Goal: Task Accomplishment & Management: Complete application form

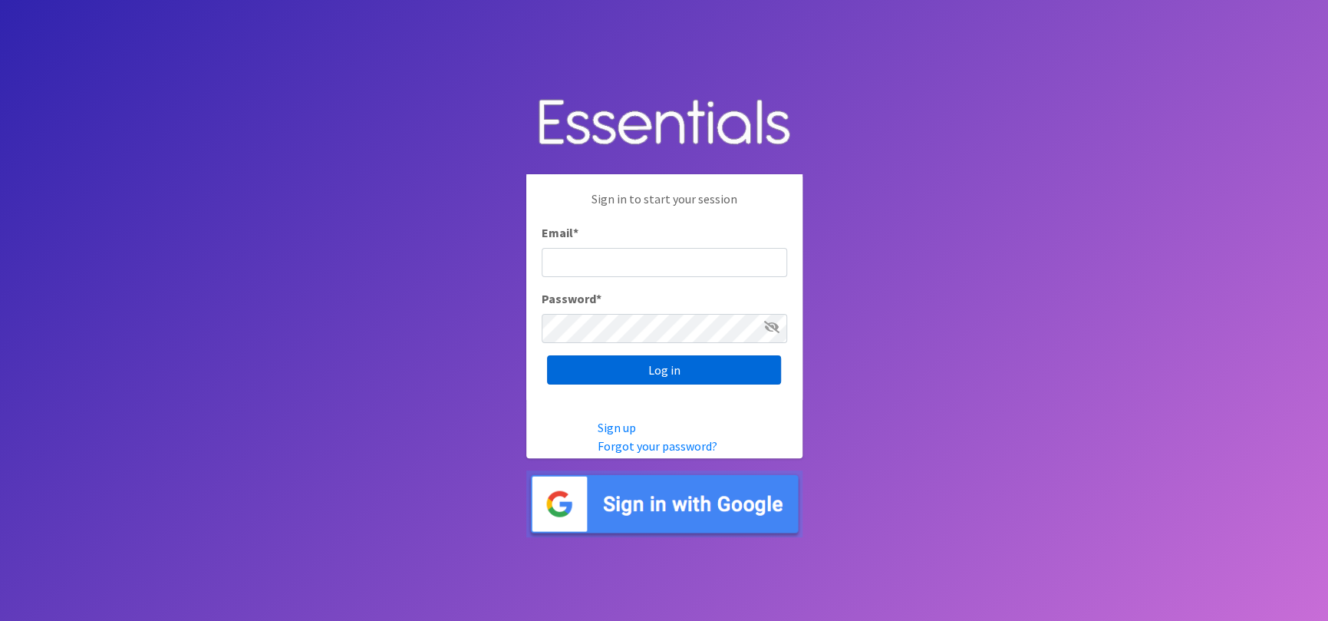
type input "[EMAIL_ADDRESS][DOMAIN_NAME]"
click at [694, 368] on input "Log in" at bounding box center [664, 369] width 234 height 29
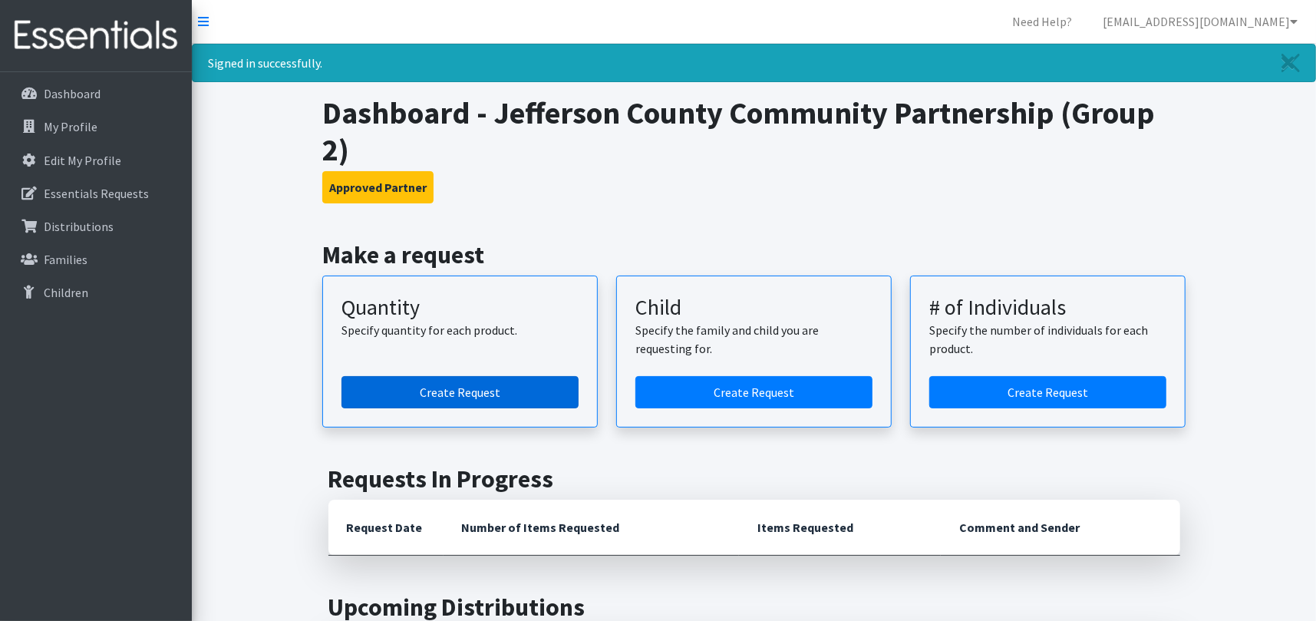
click at [489, 397] on link "Create Request" at bounding box center [459, 392] width 237 height 32
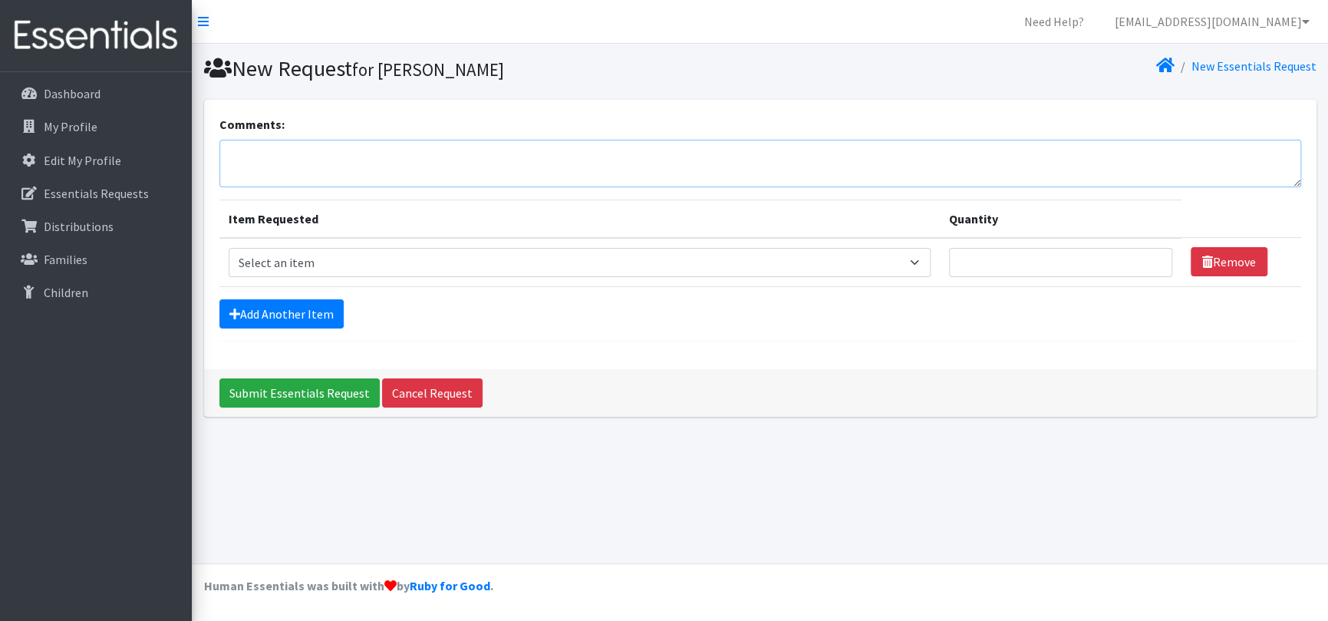
click at [275, 165] on textarea "Comments:" at bounding box center [760, 164] width 1082 height 48
click at [355, 153] on textarea "Please add size 7 diapers if available" at bounding box center [760, 164] width 1082 height 48
click at [397, 153] on textarea "Please add size 7 diapers, wipes, diaper cream if available" at bounding box center [760, 164] width 1082 height 48
click at [566, 153] on textarea "Please add size 7 diapers, wipes, and diaper cream if available" at bounding box center [760, 164] width 1082 height 48
type textarea "Please add size 7 diapers, wipes, and diaper cream if available."
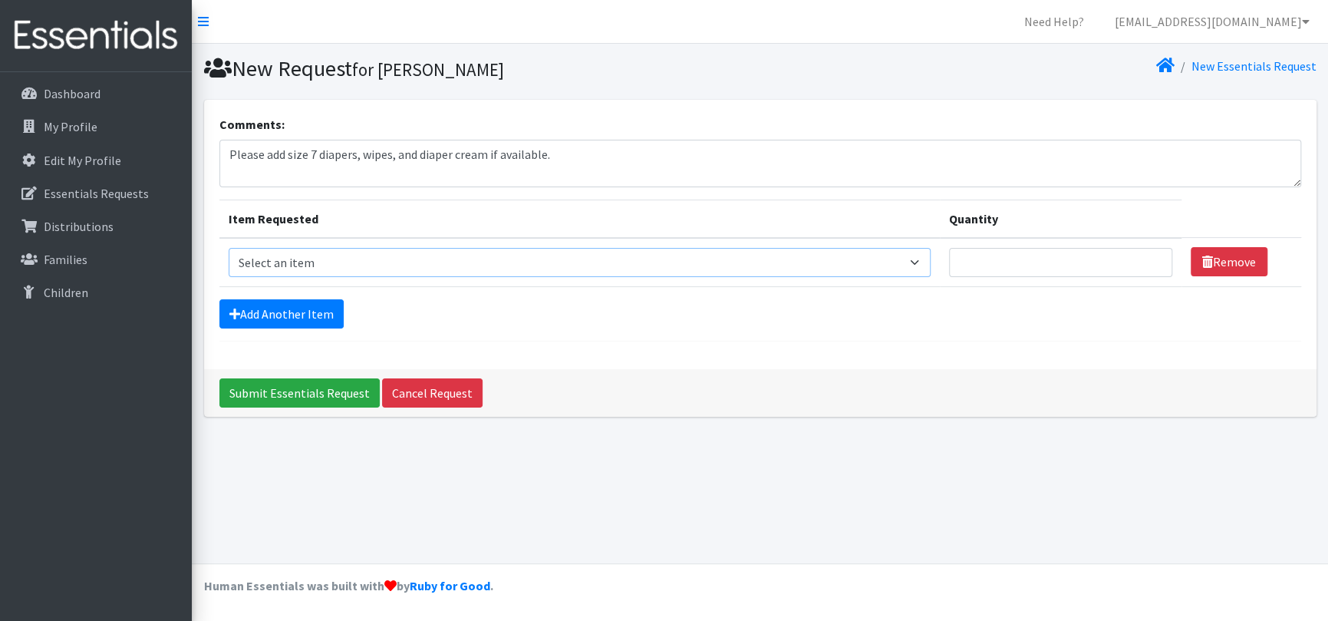
click at [928, 261] on select "Select an item Period Supplies: Mixed Kits (order by bag) Applicator-free tampo…" at bounding box center [580, 262] width 702 height 29
select select "8798"
click at [229, 248] on select "Select an item Period Supplies: Mixed Kits (order by bag) Applicator-free tampo…" at bounding box center [580, 262] width 702 height 29
click at [1026, 269] on input "Quantity" at bounding box center [1060, 262] width 223 height 29
type input "1"
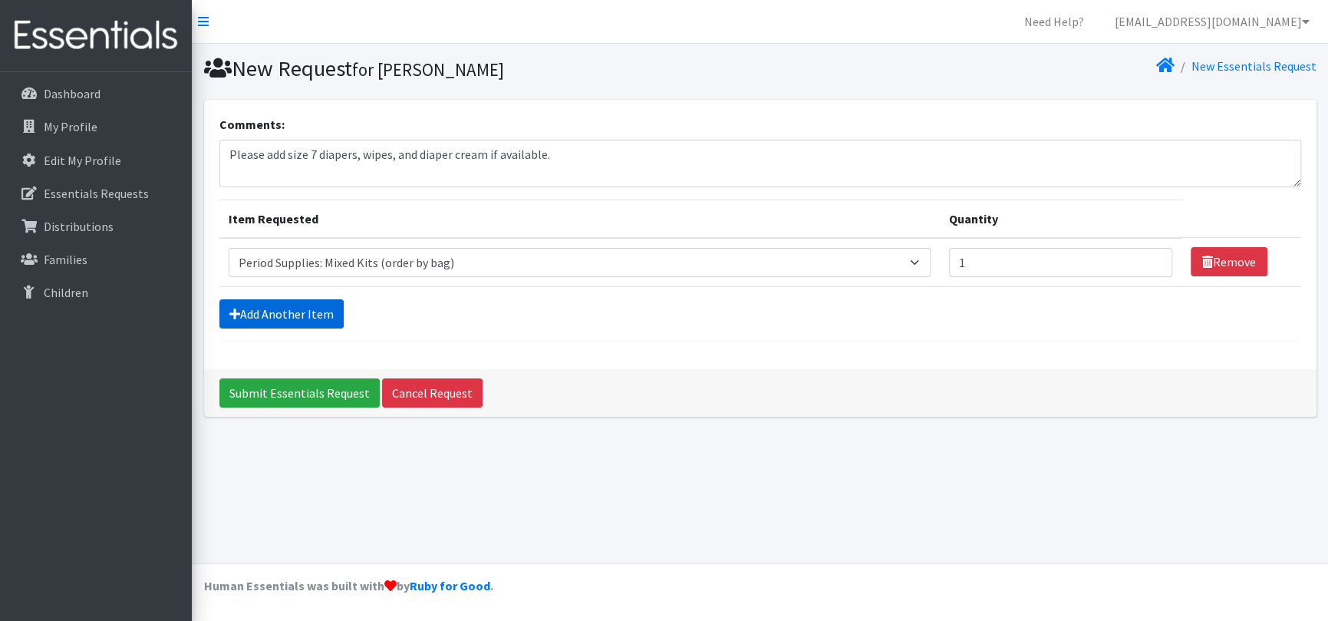
click at [281, 312] on link "Add Another Item" at bounding box center [281, 313] width 124 height 29
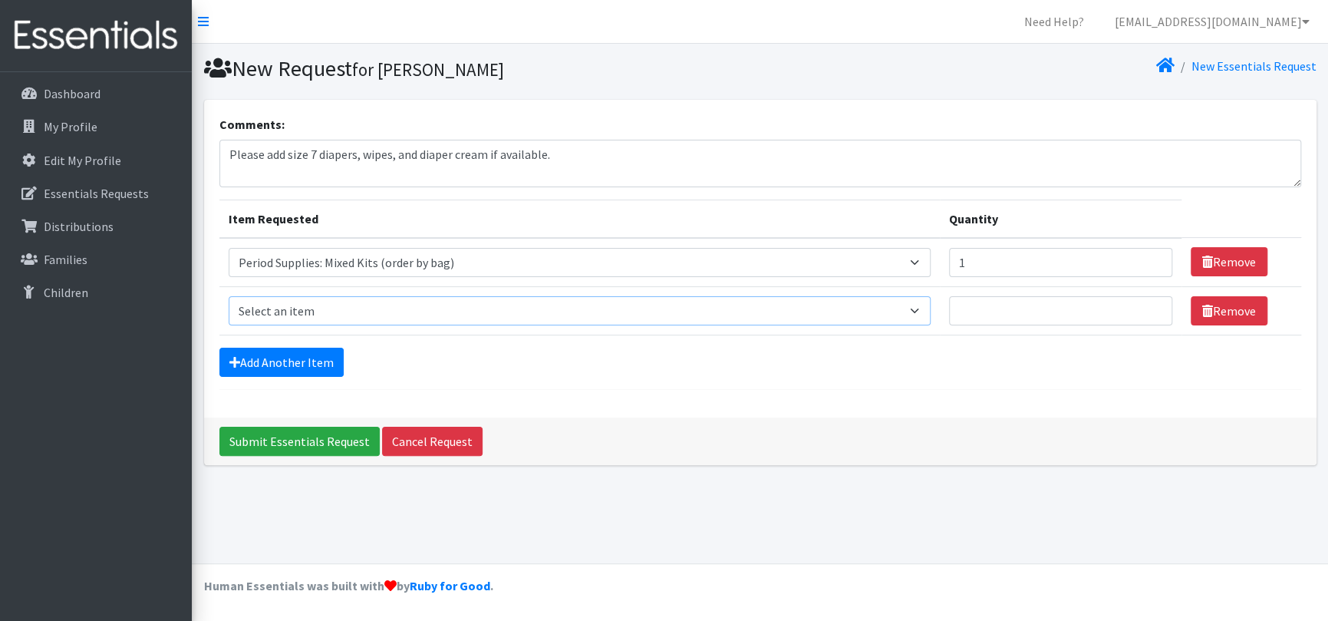
click at [929, 312] on select "Select an item Period Supplies: Mixed Kits (order by bag) Applicator-free tampo…" at bounding box center [580, 310] width 702 height 29
select select "1097"
click at [229, 296] on select "Select an item Period Supplies: Mixed Kits (order by bag) Applicator-free tampo…" at bounding box center [580, 310] width 702 height 29
click at [1029, 315] on input "Quantity" at bounding box center [1060, 310] width 223 height 29
type input "50"
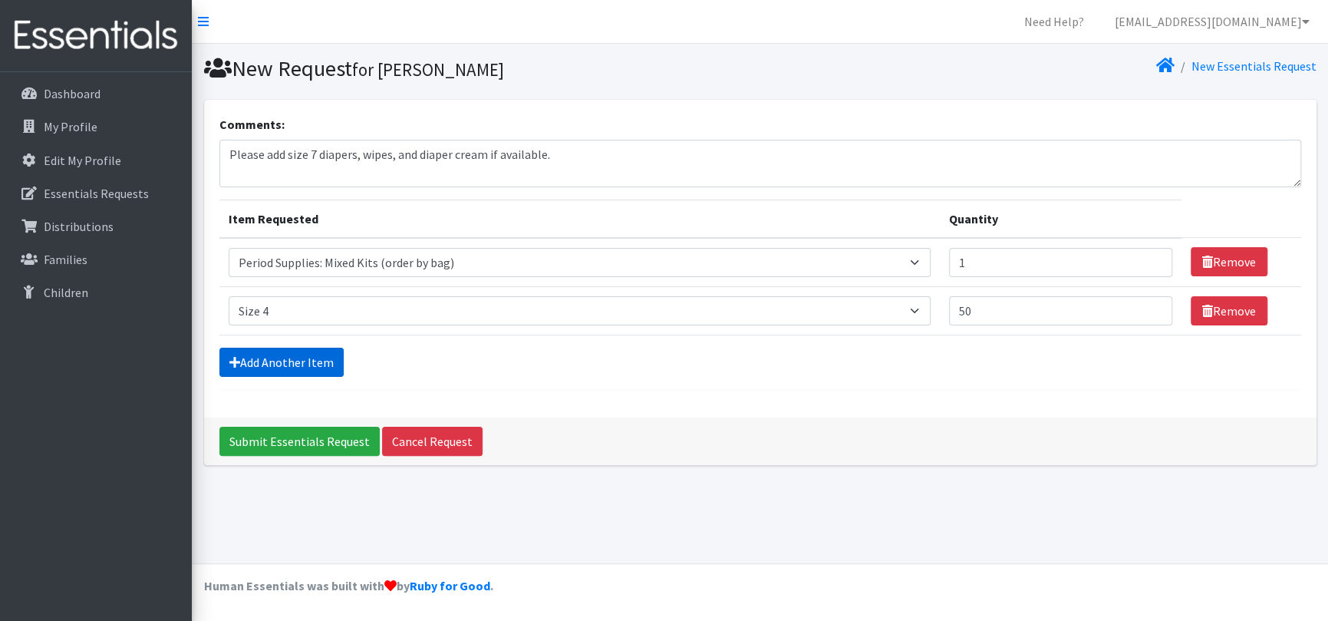
click at [314, 361] on link "Add Another Item" at bounding box center [281, 362] width 124 height 29
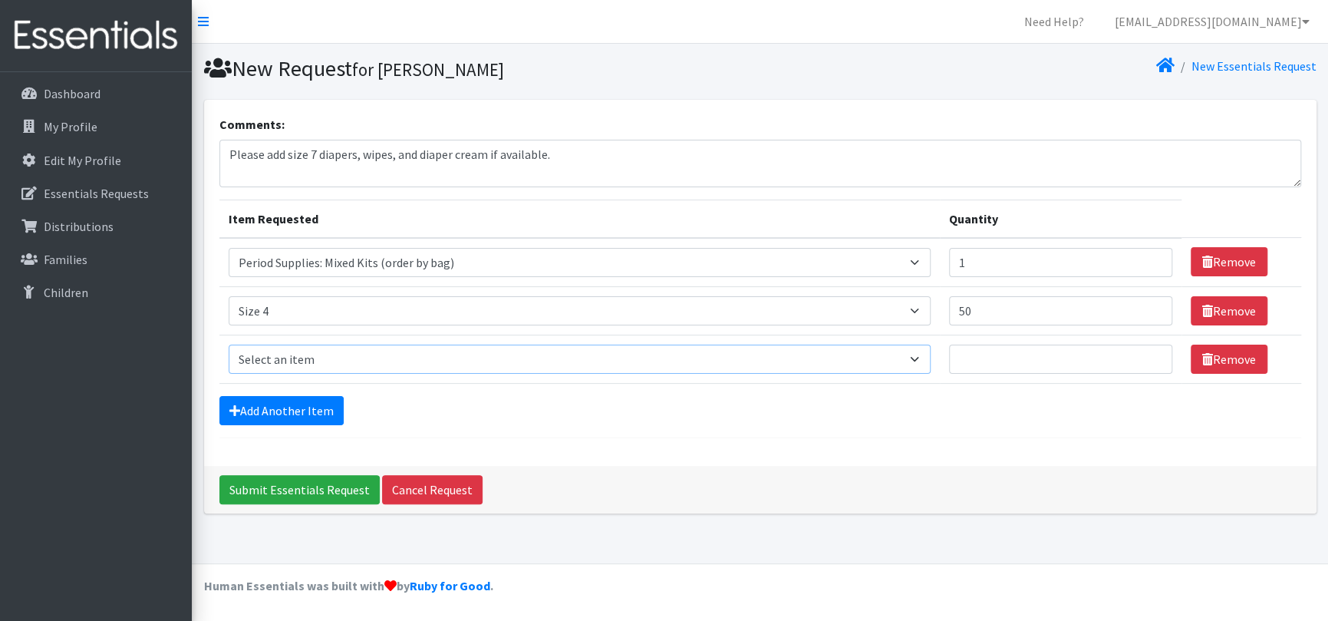
click at [315, 355] on select "Select an item Period Supplies: Mixed Kits (order by bag) Applicator-free tampo…" at bounding box center [580, 359] width 702 height 29
select select "1098"
click at [229, 345] on select "Select an item Period Supplies: Mixed Kits (order by bag) Applicator-free tampo…" at bounding box center [580, 359] width 702 height 29
click at [1011, 359] on input "Quantity" at bounding box center [1060, 359] width 223 height 29
type input "25"
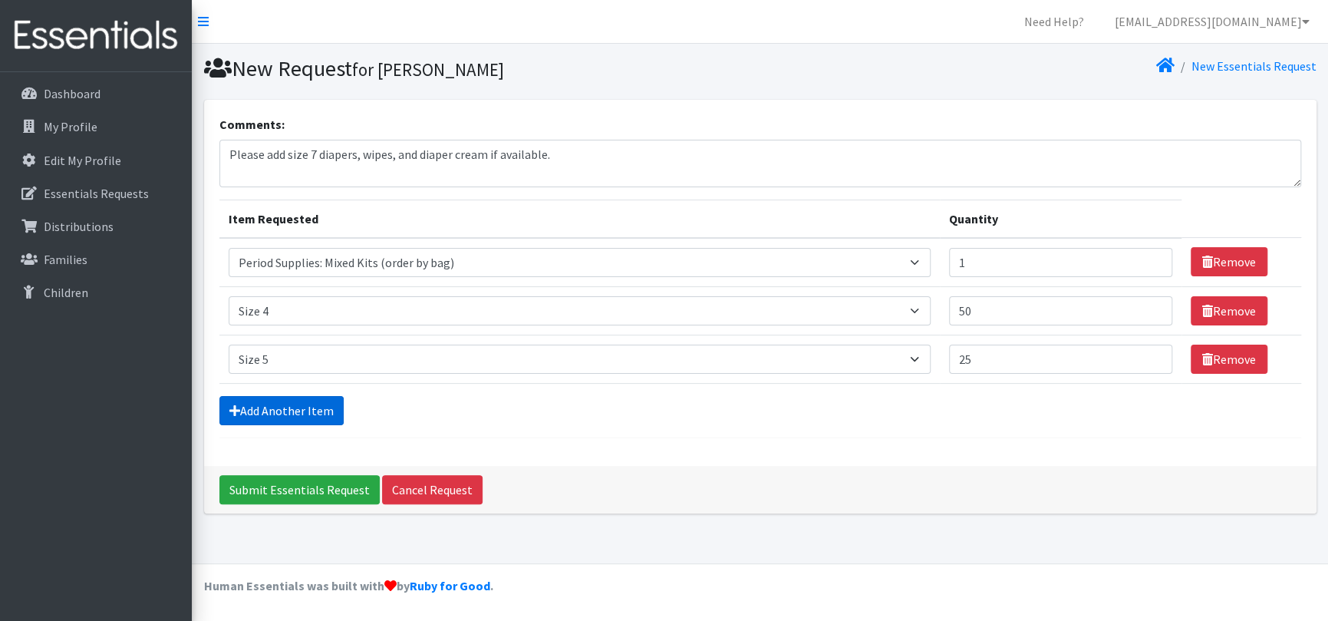
click at [300, 406] on link "Add Another Item" at bounding box center [281, 410] width 124 height 29
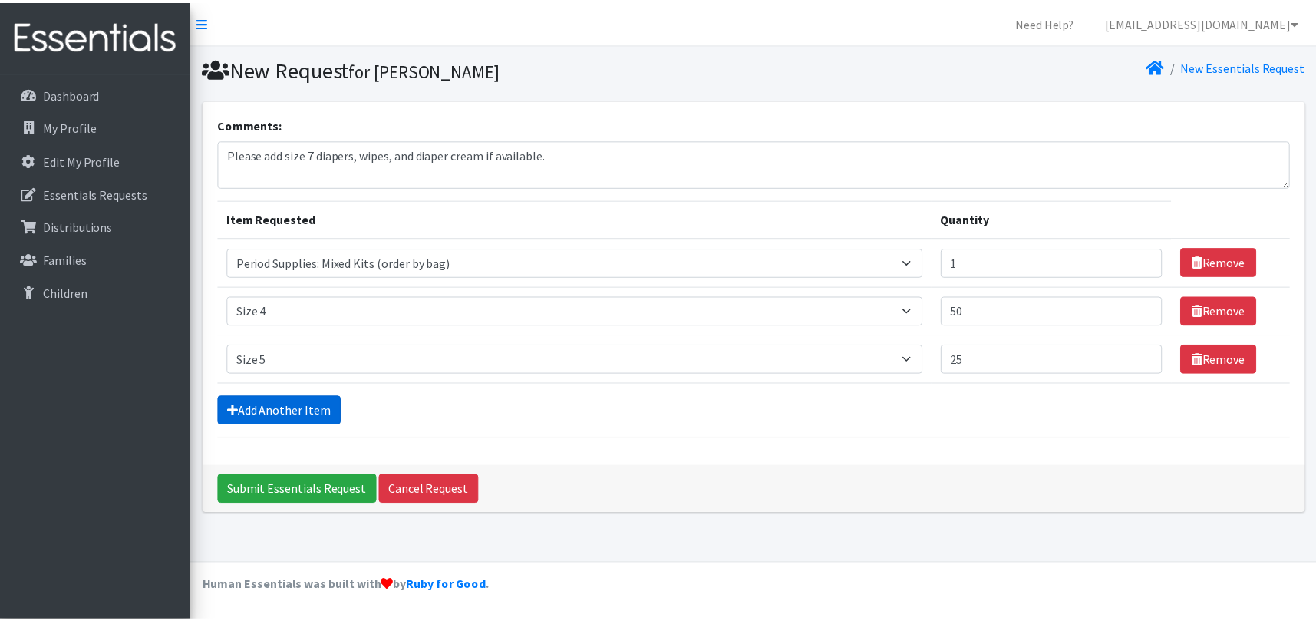
scroll to position [8, 0]
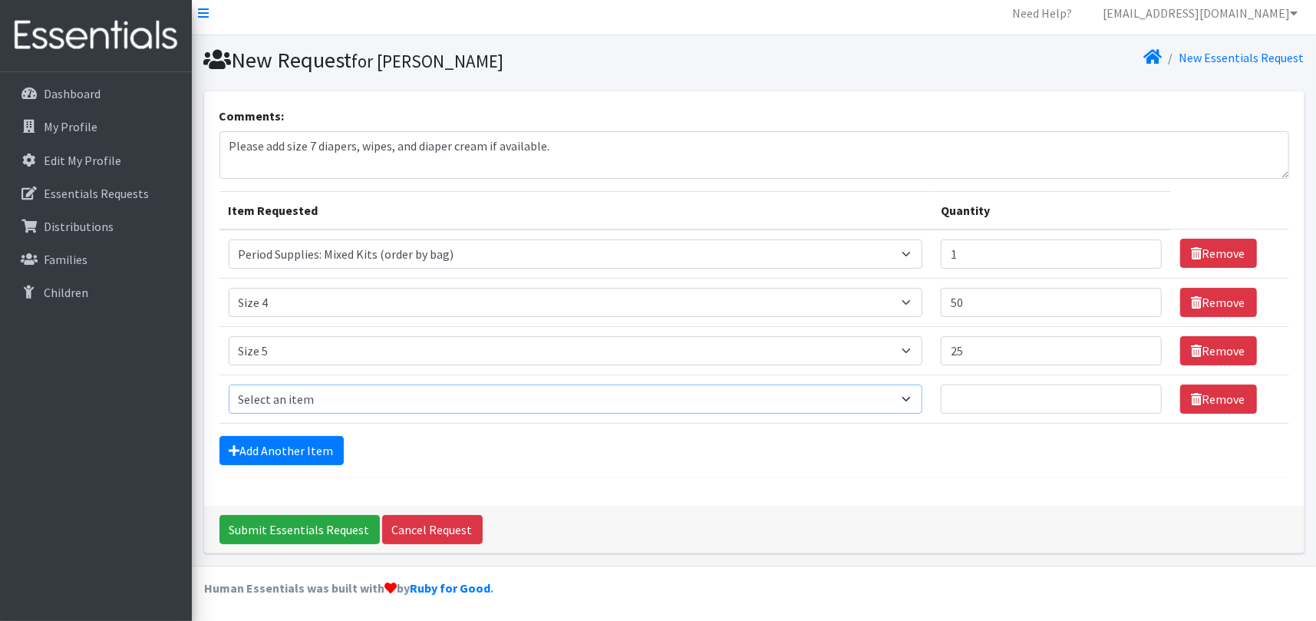
click at [309, 391] on select "Select an item Period Supplies: Mixed Kits (order by bag) Applicator-free tampo…" at bounding box center [576, 398] width 694 height 29
select select "1100"
click at [229, 384] on select "Select an item Period Supplies: Mixed Kits (order by bag) Applicator-free tampo…" at bounding box center [576, 398] width 694 height 29
click at [1039, 400] on input "Quantity" at bounding box center [1051, 398] width 221 height 29
type input "40"
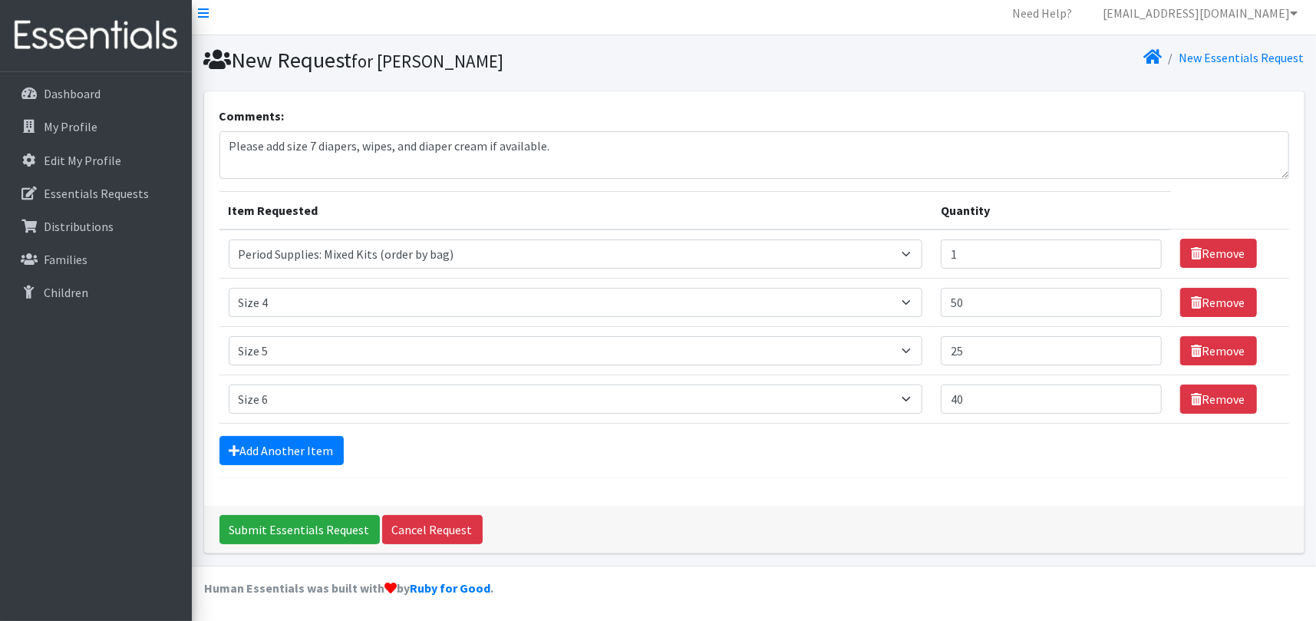
click at [848, 467] on form "Comments: Please add size 7 diapers, wipes, and diaper cream if available. Item…" at bounding box center [754, 292] width 1070 height 371
drag, startPoint x: 974, startPoint y: 349, endPoint x: 956, endPoint y: 354, distance: 18.4
click at [956, 354] on input "25" at bounding box center [1051, 350] width 221 height 29
type input "30"
click at [879, 476] on div "Comments: Please add size 7 diapers, wipes, and diaper cream if available. Item…" at bounding box center [754, 298] width 1100 height 414
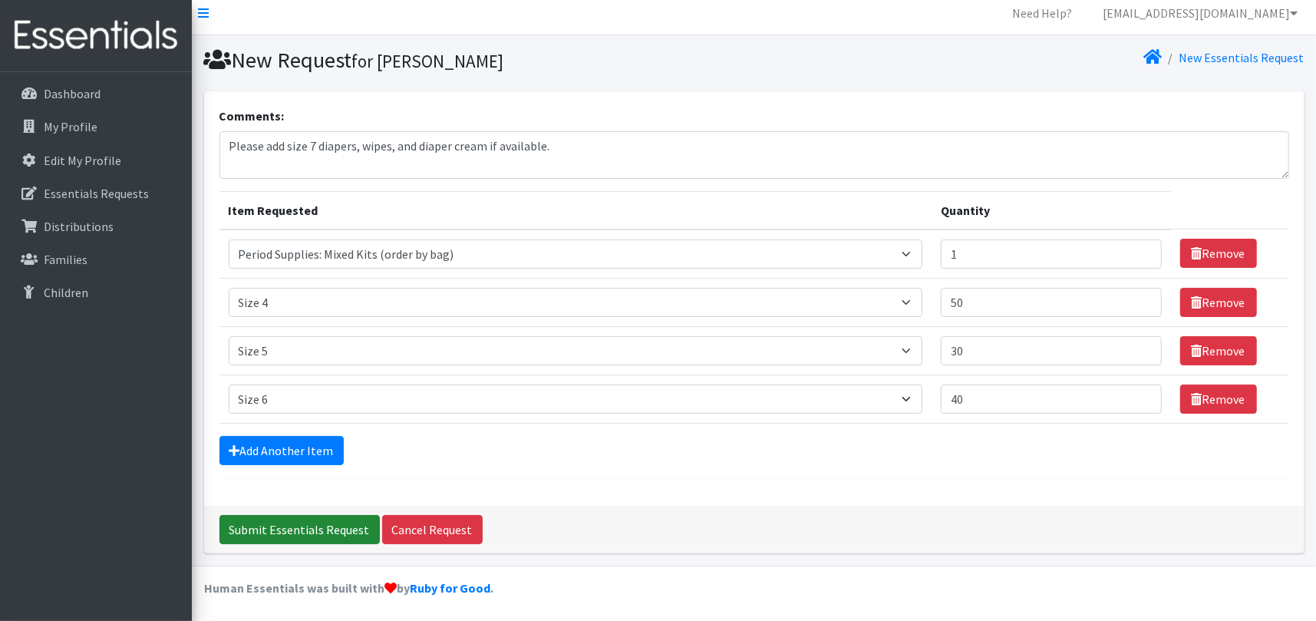
click at [315, 527] on input "Submit Essentials Request" at bounding box center [299, 529] width 160 height 29
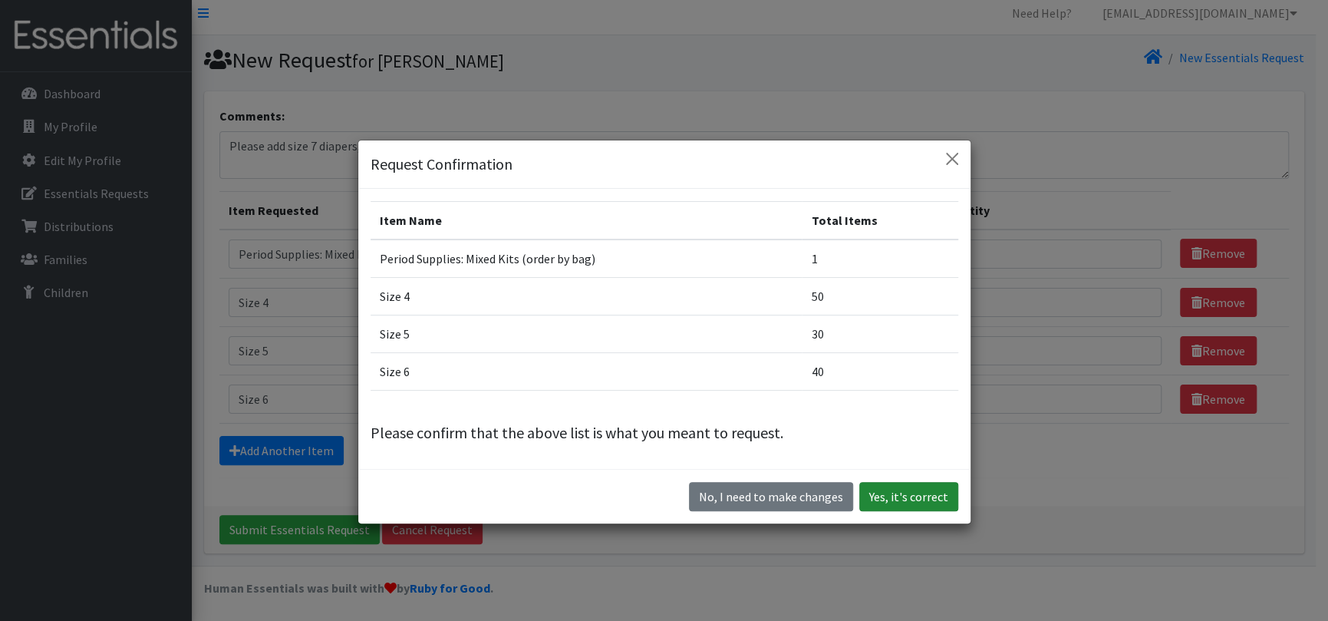
click at [906, 496] on button "Yes, it's correct" at bounding box center [908, 496] width 99 height 29
